Goal: Navigation & Orientation: Find specific page/section

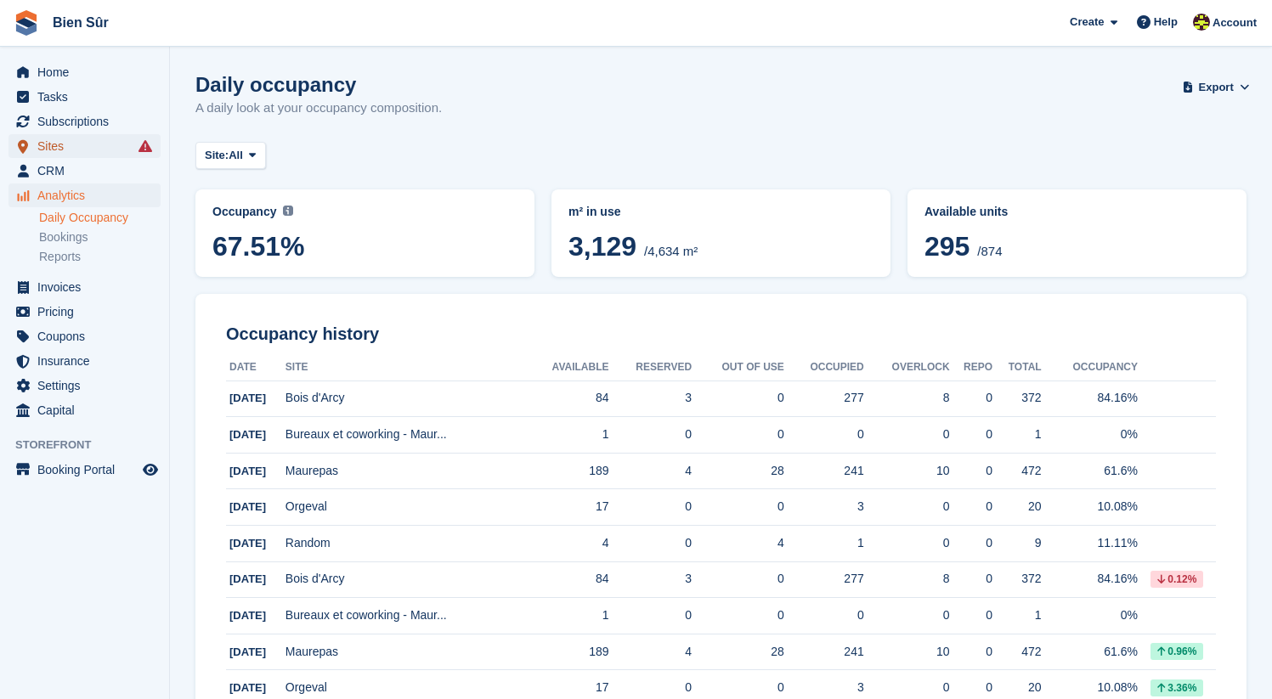
click at [79, 150] on span "Sites" at bounding box center [88, 146] width 102 height 24
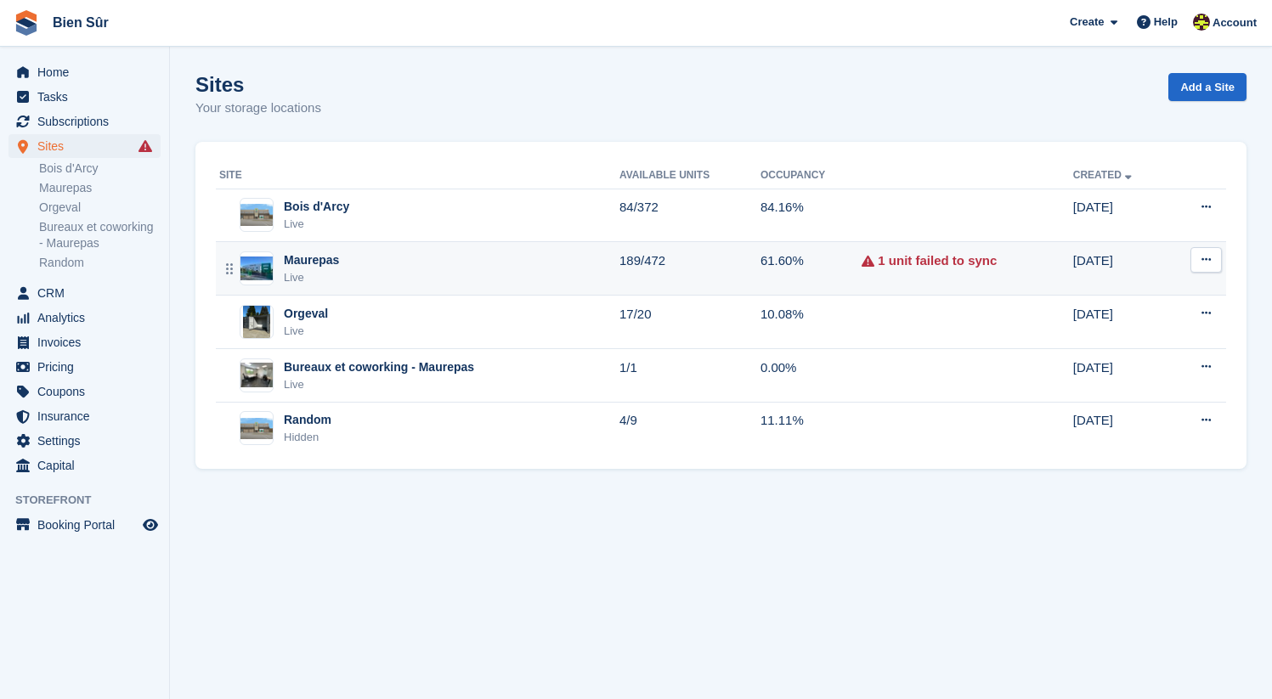
click at [380, 282] on div "Maurepas Live" at bounding box center [419, 268] width 400 height 35
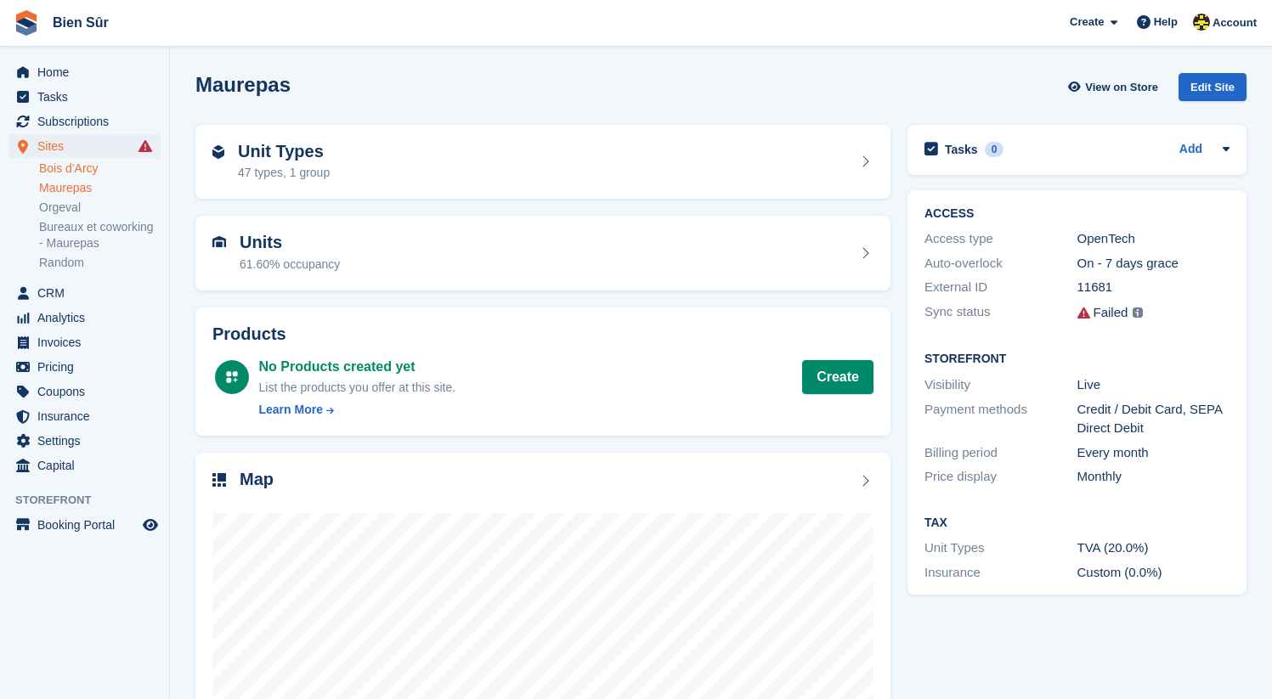
click at [90, 166] on link "Bois d'Arcy" at bounding box center [99, 169] width 121 height 16
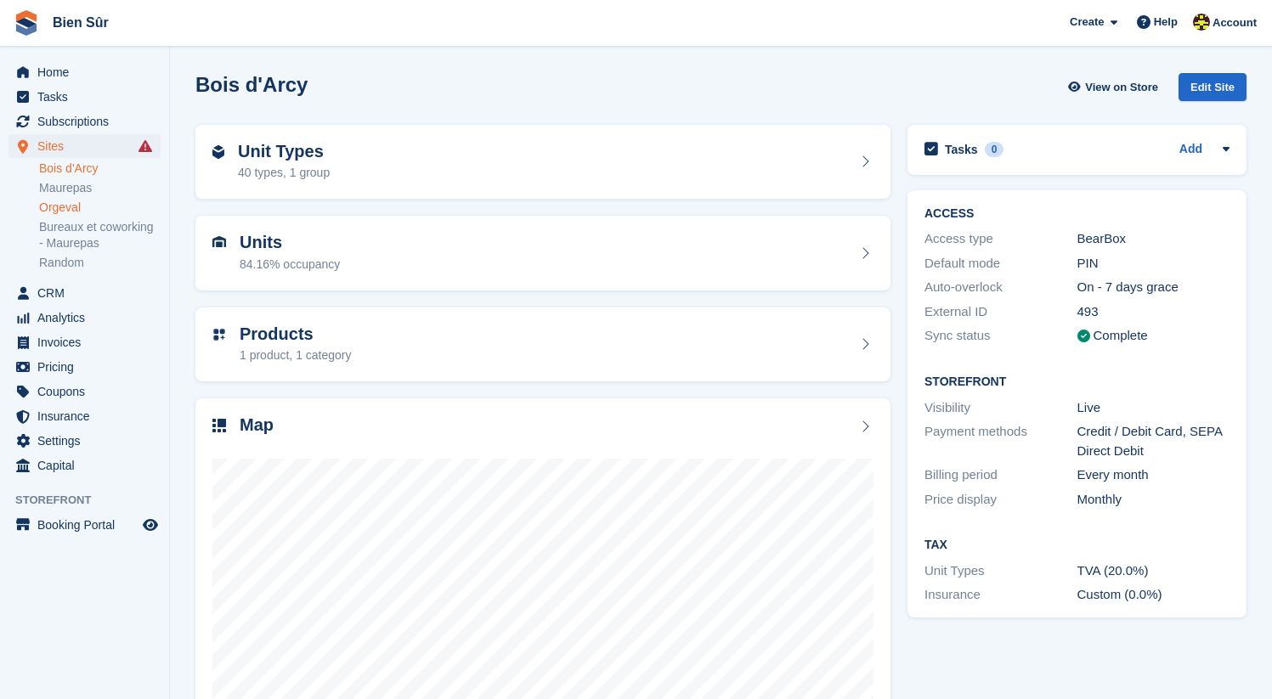
click at [81, 208] on link "Orgeval" at bounding box center [99, 208] width 121 height 16
